Goal: Information Seeking & Learning: Get advice/opinions

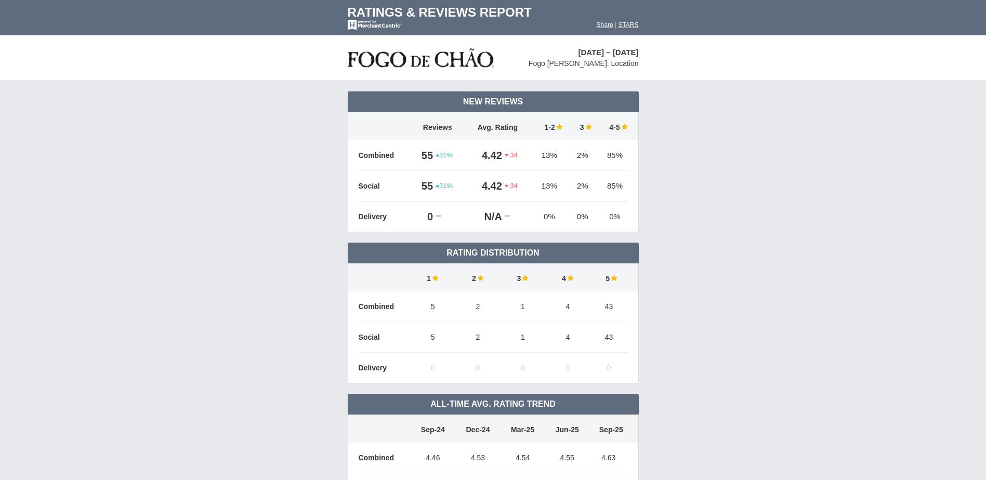
scroll to position [6982, 0]
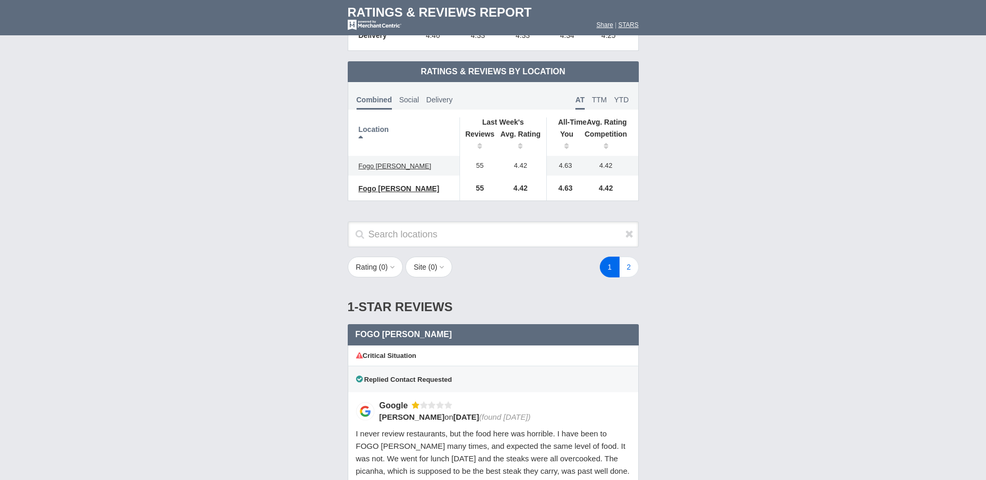
scroll to position [520, 0]
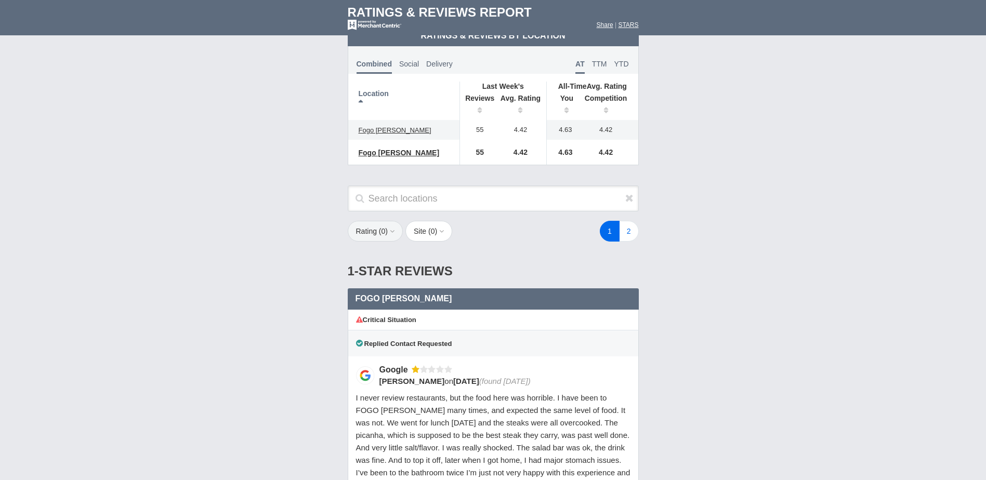
click at [390, 234] on icon "button" at bounding box center [391, 231] width 7 height 7
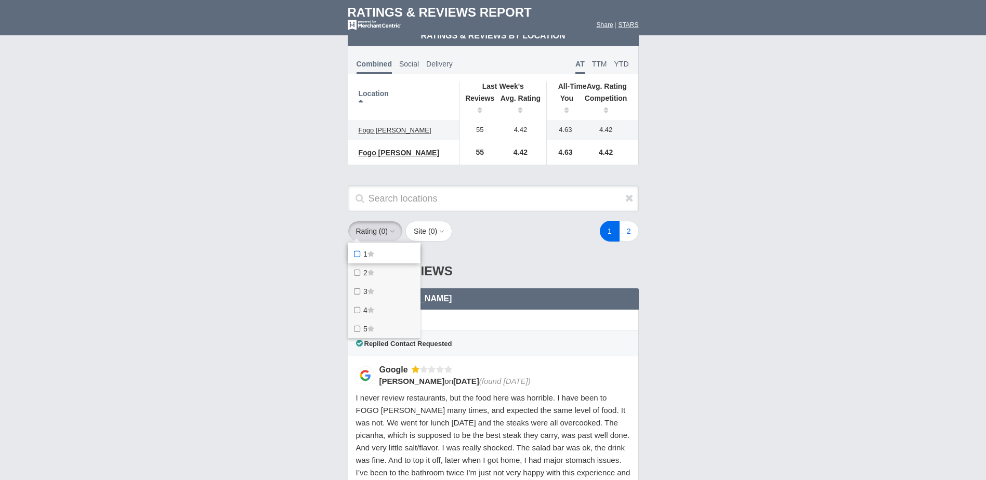
click at [359, 258] on icon at bounding box center [358, 254] width 11 height 8
click at [0, 0] on star "1" at bounding box center [0, 0] width 0 height 0
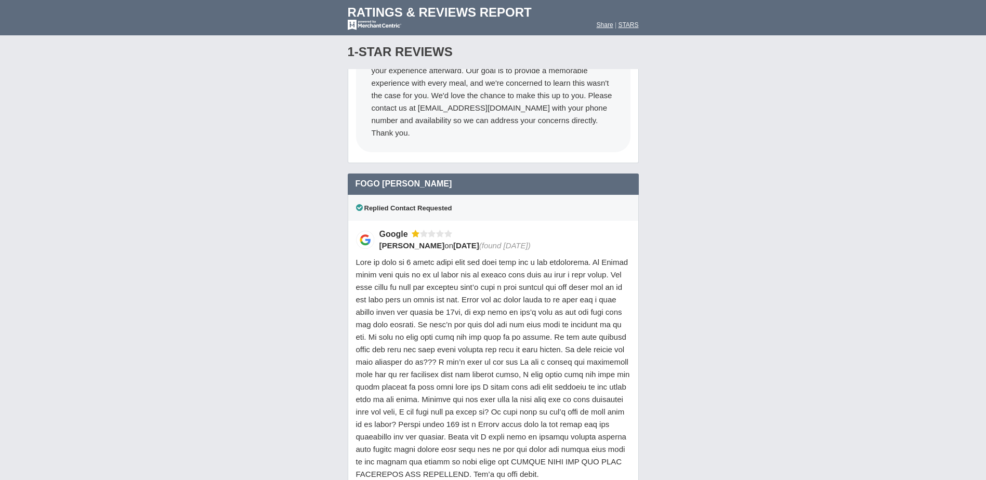
scroll to position [728, 0]
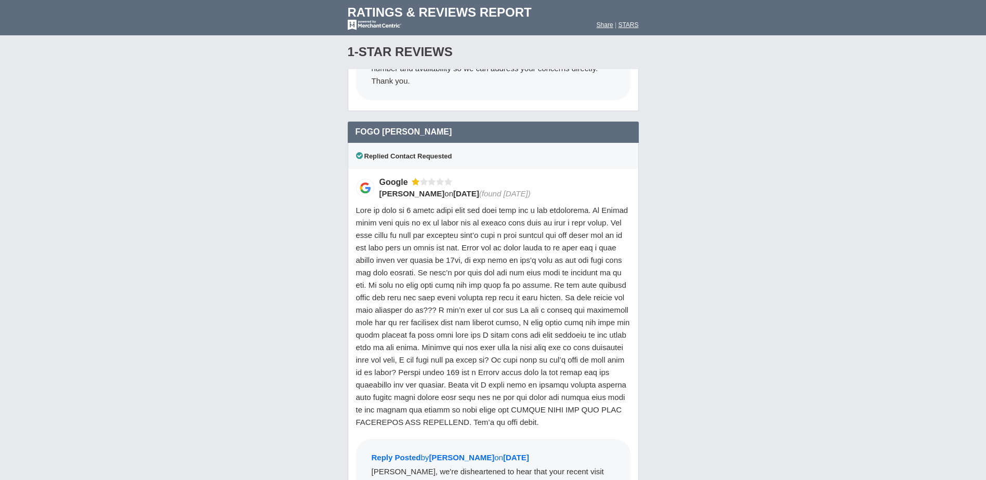
scroll to position [1144, 0]
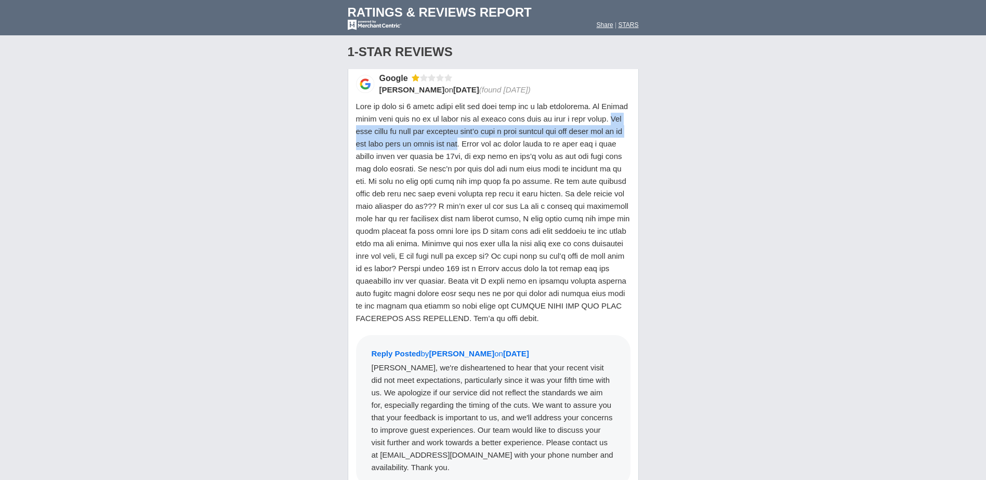
drag, startPoint x: 400, startPoint y: 120, endPoint x: 529, endPoint y: 133, distance: 129.1
click at [529, 133] on span at bounding box center [493, 212] width 274 height 221
click at [562, 158] on span at bounding box center [493, 212] width 274 height 221
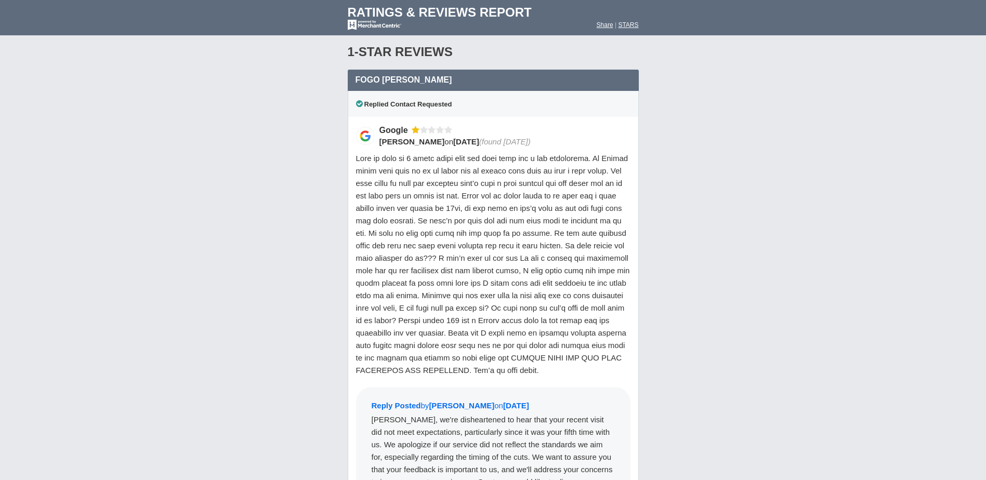
click at [540, 310] on span at bounding box center [493, 264] width 274 height 221
click at [519, 334] on span at bounding box center [493, 264] width 274 height 221
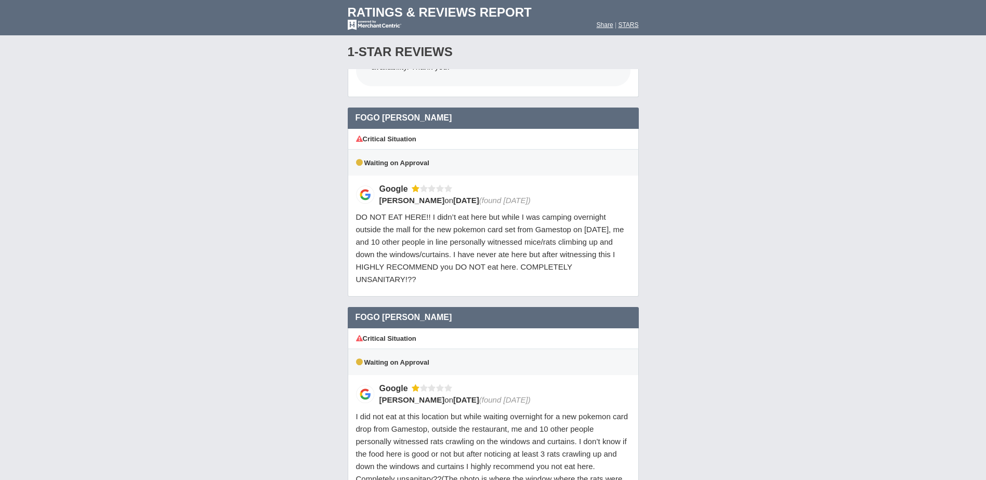
scroll to position [1612, 0]
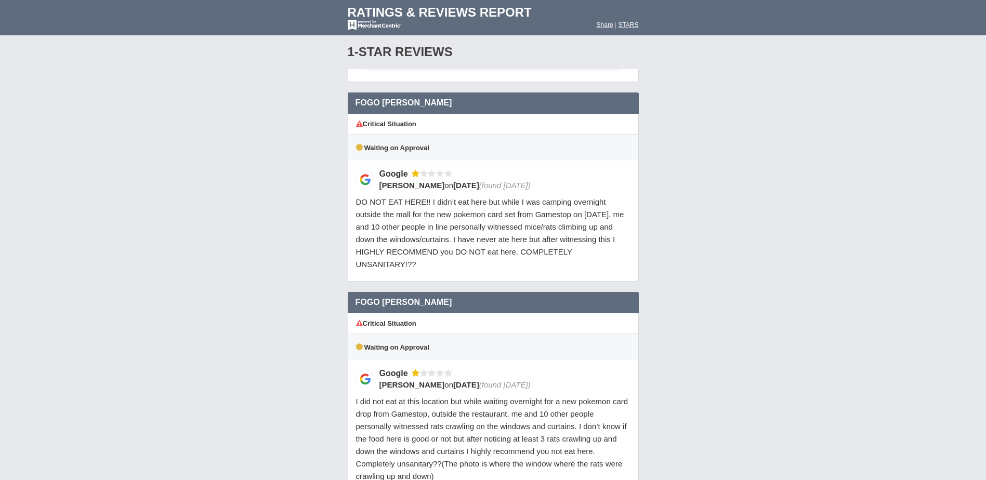
click at [481, 240] on span "DO NOT EAT HERE!! I didn’t eat here but while I was camping overnight outside t…" at bounding box center [490, 233] width 268 height 71
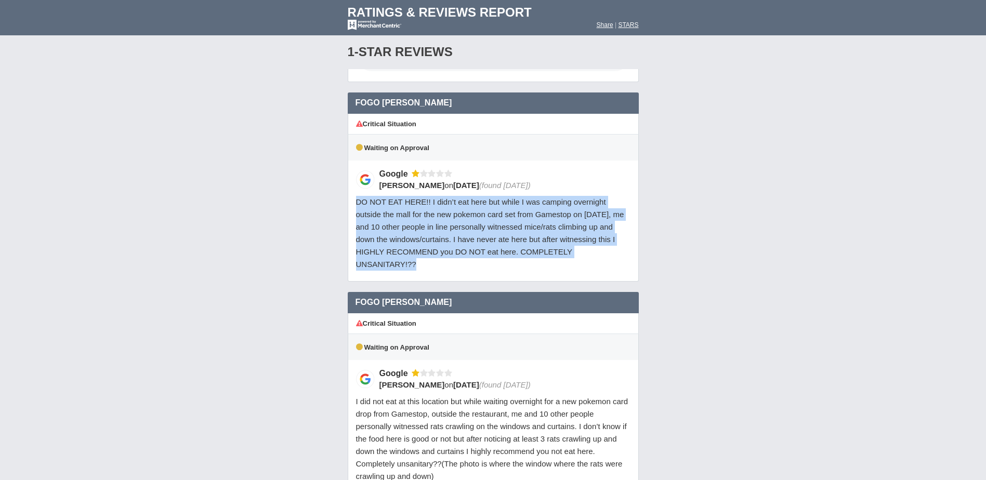
click at [481, 240] on span "DO NOT EAT HERE!! I didn’t eat here but while I was camping overnight outside t…" at bounding box center [490, 233] width 268 height 71
drag, startPoint x: 481, startPoint y: 240, endPoint x: 372, endPoint y: 257, distance: 110.4
click at [372, 257] on div "DO NOT EAT HERE!! I didn’t eat here but while I was camping overnight outside t…" at bounding box center [493, 233] width 275 height 75
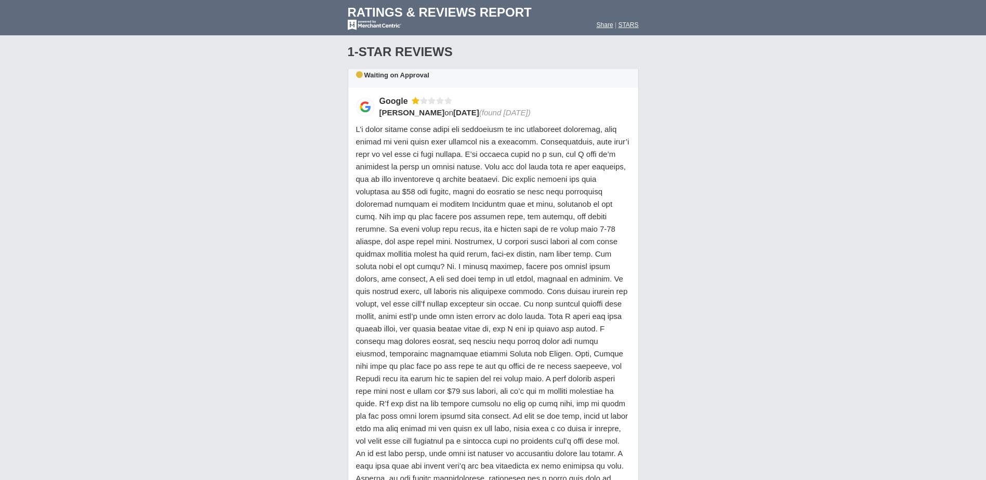
scroll to position [2080, 0]
click at [467, 214] on span at bounding box center [492, 306] width 273 height 371
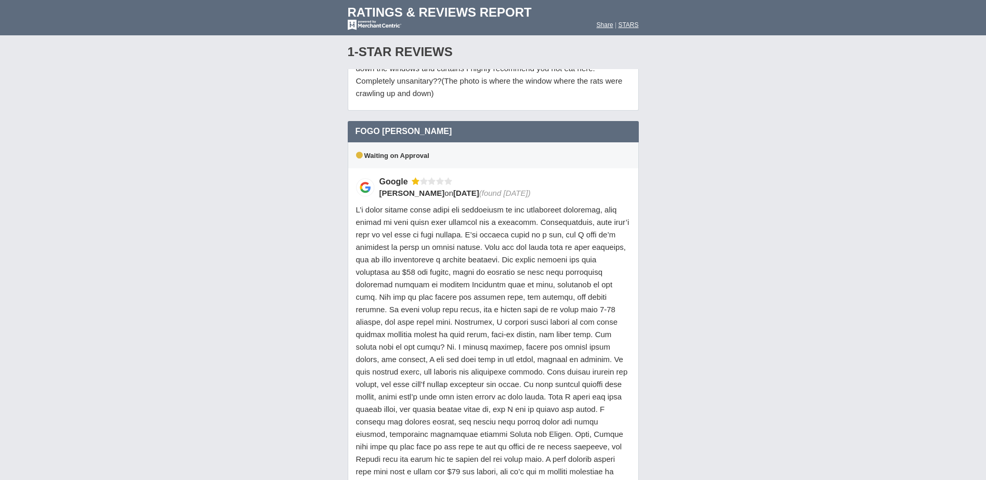
scroll to position [1976, 0]
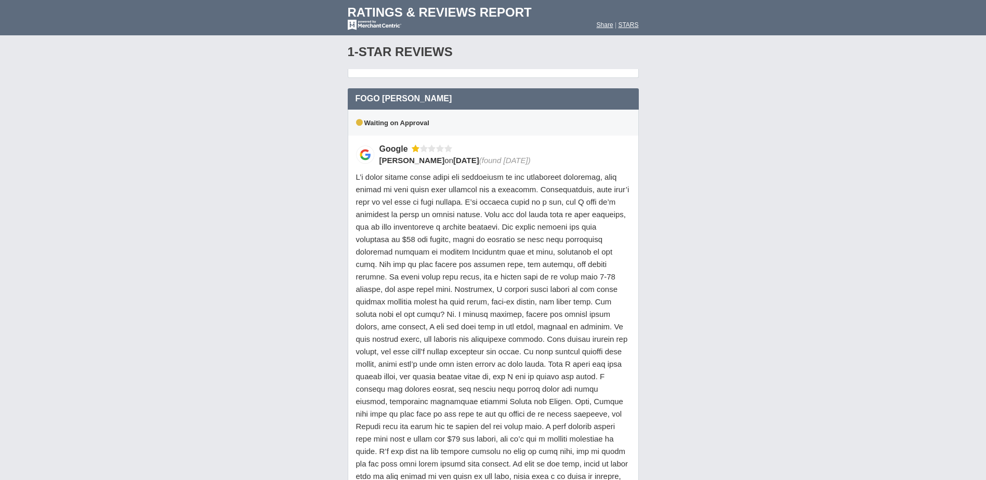
click at [439, 248] on span at bounding box center [492, 358] width 273 height 371
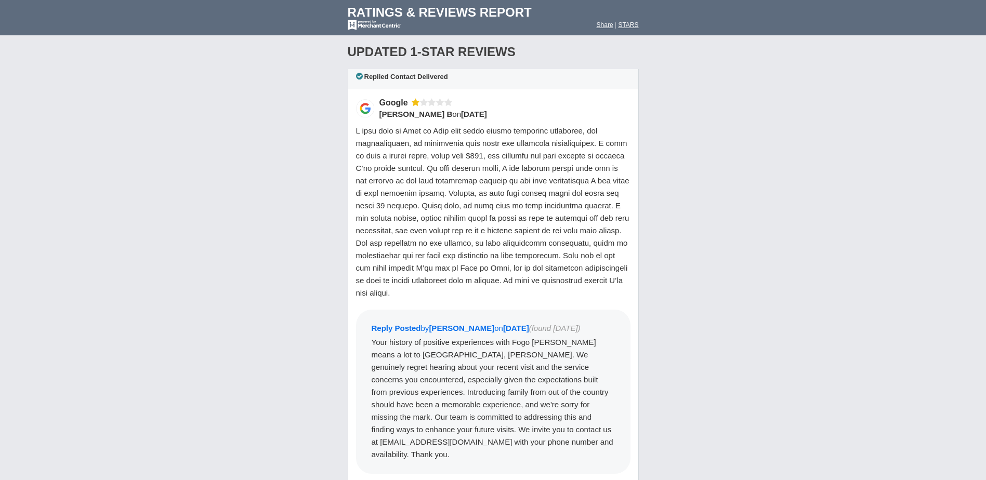
scroll to position [2679, 0]
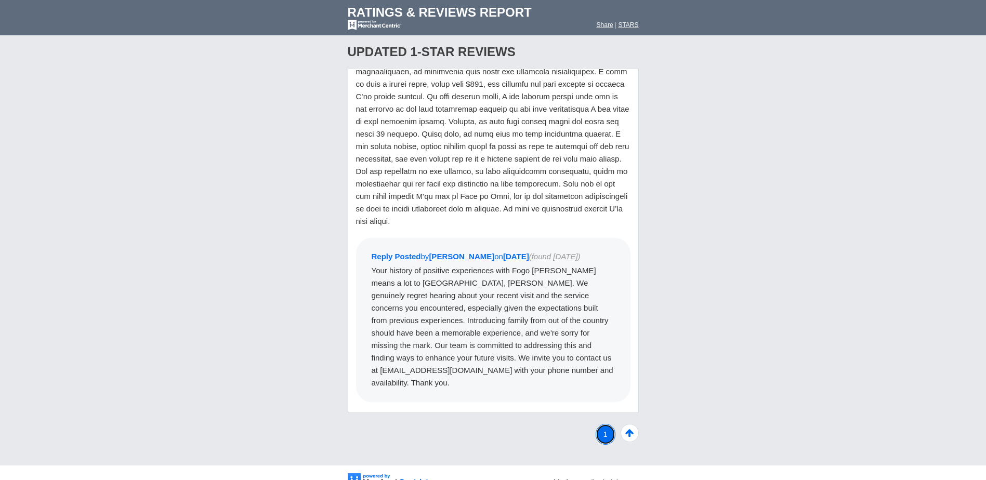
click at [597, 424] on link "1" at bounding box center [606, 434] width 20 height 21
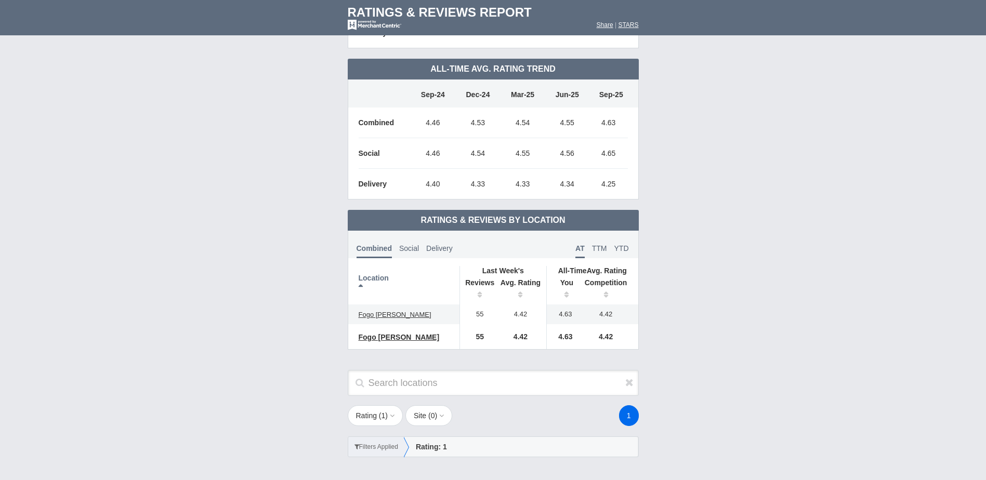
scroll to position [416, 0]
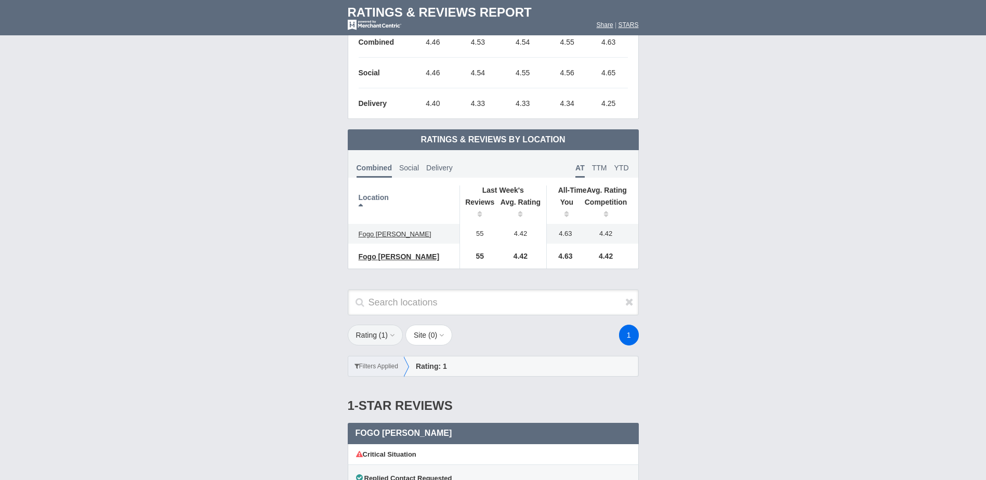
click at [388, 337] on button "Rating ( 1 )" at bounding box center [376, 335] width 56 height 21
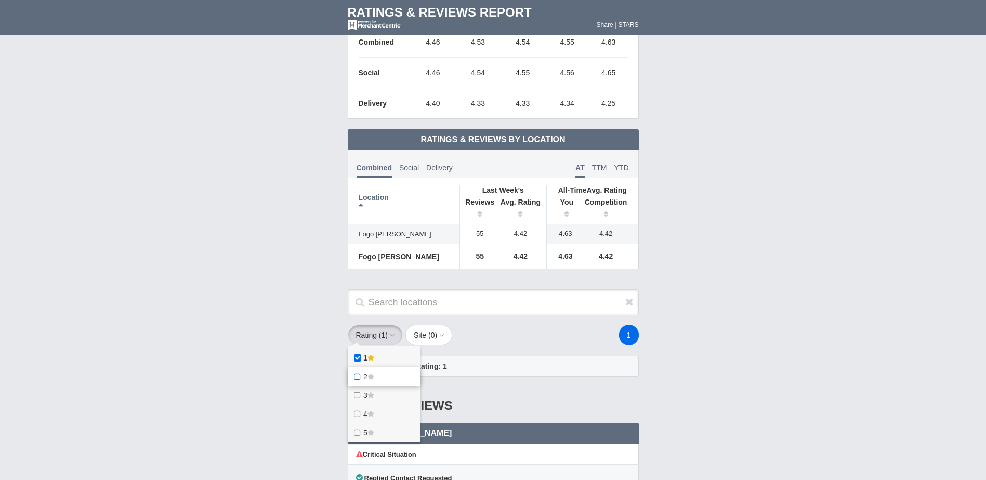
click at [385, 376] on label "2" at bounding box center [384, 377] width 73 height 19
click at [0, 0] on star "2" at bounding box center [0, 0] width 0 height 0
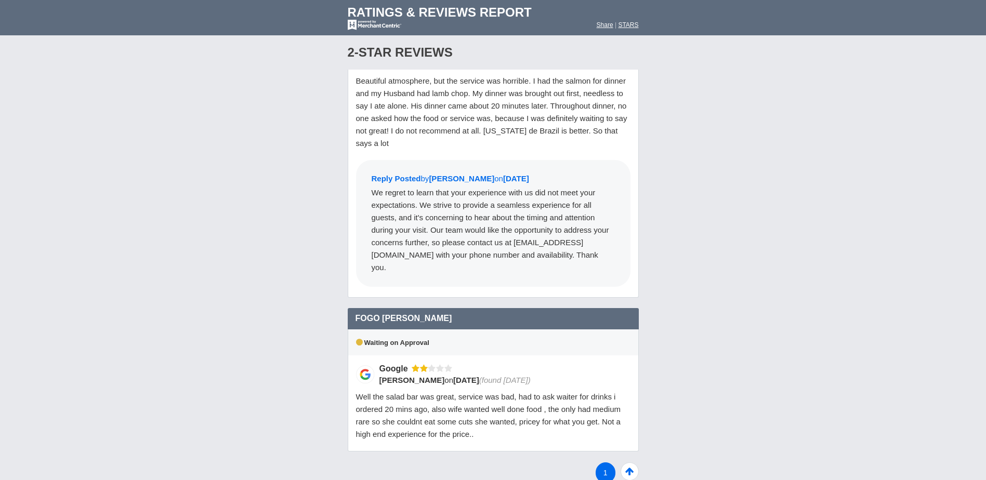
scroll to position [3158, 0]
